Goal: Task Accomplishment & Management: Use online tool/utility

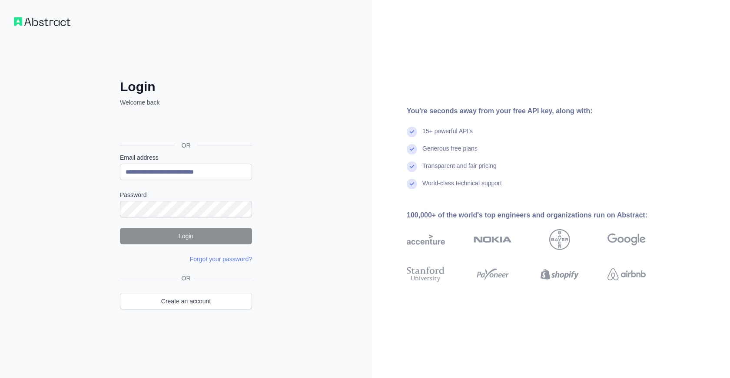
drag, startPoint x: 187, startPoint y: 170, endPoint x: 226, endPoint y: 178, distance: 39.9
click at [226, 178] on input "**********" at bounding box center [186, 172] width 132 height 17
type input "**********"
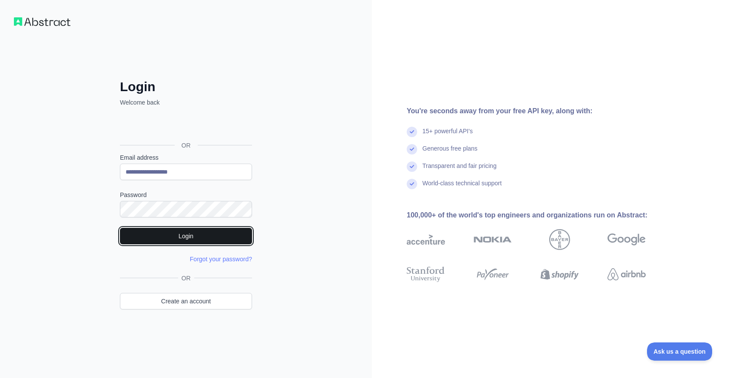
click at [207, 228] on button "Login" at bounding box center [186, 236] width 132 height 17
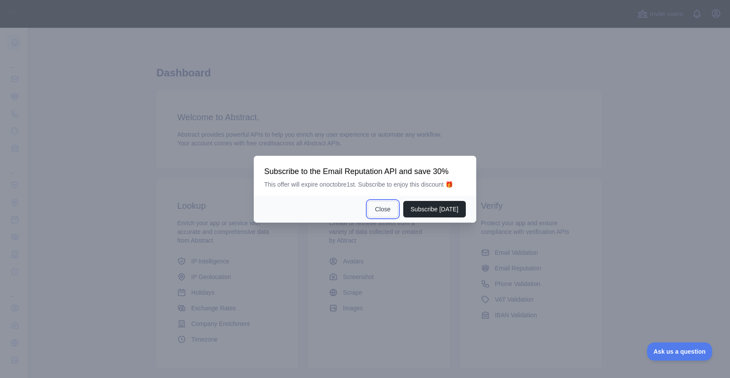
click at [396, 209] on button "Close" at bounding box center [382, 209] width 30 height 17
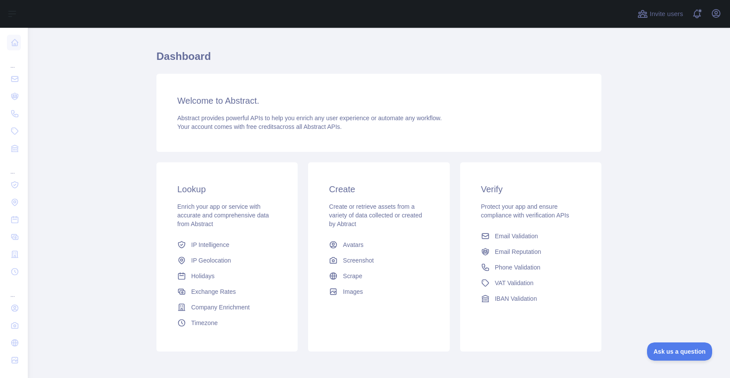
scroll to position [54, 0]
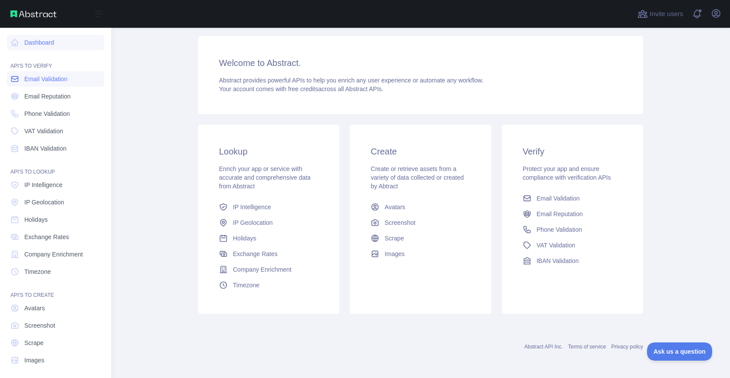
click at [49, 80] on span "Email Validation" at bounding box center [45, 79] width 43 height 9
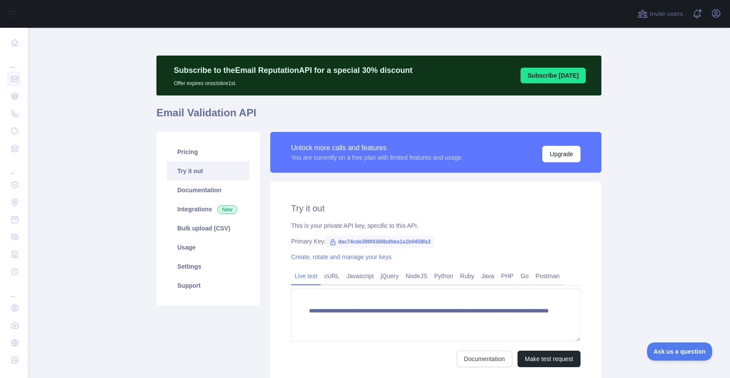
click at [385, 241] on span "dac74cde399f4369bdbba1a1b0458fa3" at bounding box center [380, 241] width 108 height 13
drag, startPoint x: 334, startPoint y: 240, endPoint x: 426, endPoint y: 245, distance: 92.2
click at [426, 245] on span "dac74cde399f4369bdbba1a1b0458fa3" at bounding box center [380, 241] width 108 height 13
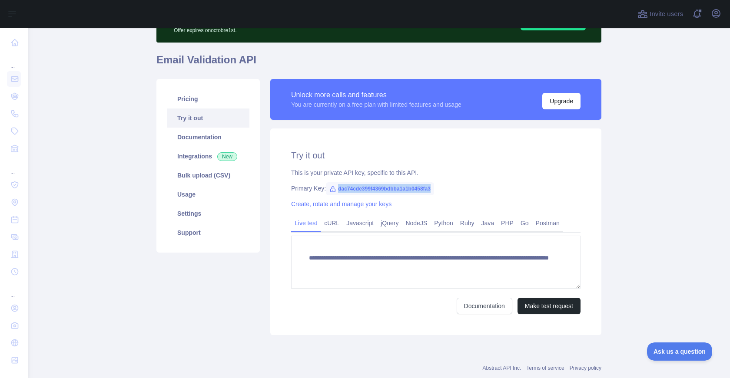
scroll to position [56, 0]
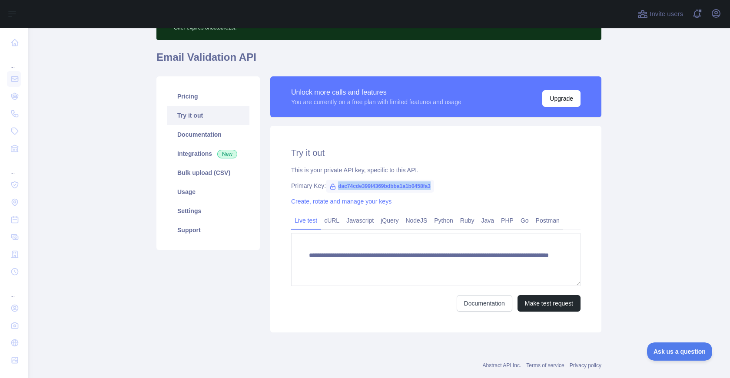
copy span "dac74cde399f4369bdbba1a1b0458fa3"
